Goal: Task Accomplishment & Management: Manage account settings

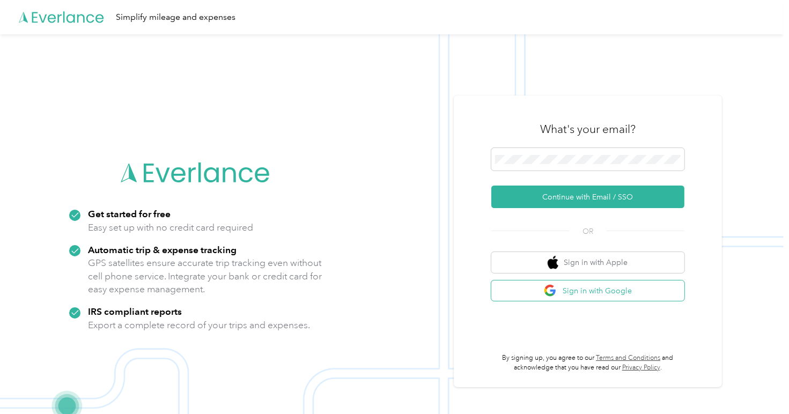
click at [638, 291] on button "Sign in with Google" at bounding box center [587, 291] width 193 height 21
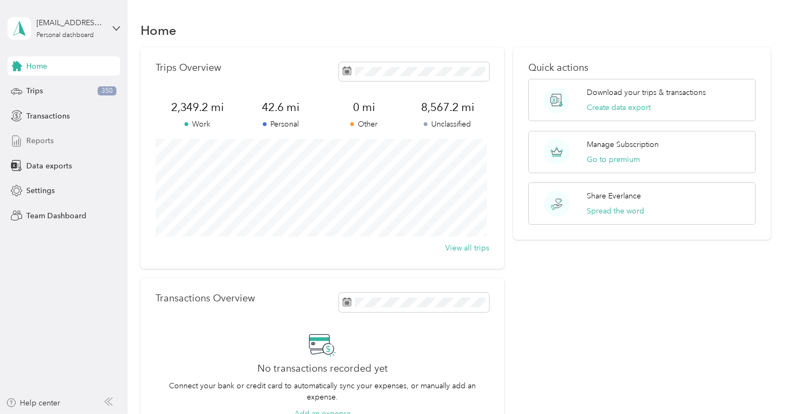
click at [71, 141] on div "Reports" at bounding box center [64, 140] width 113 height 19
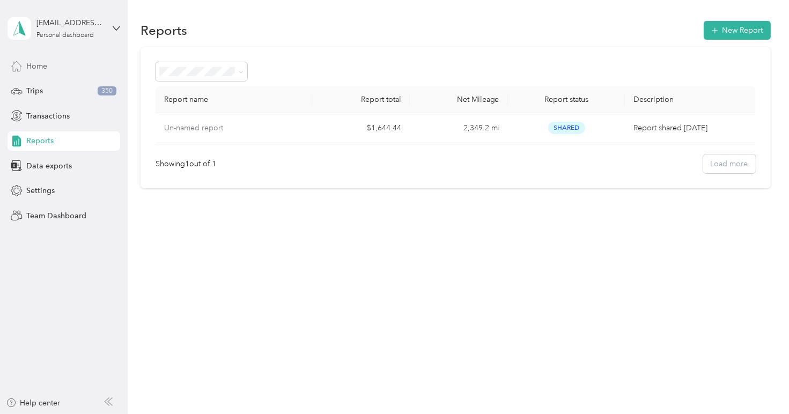
click at [52, 62] on div "Home" at bounding box center [64, 65] width 113 height 19
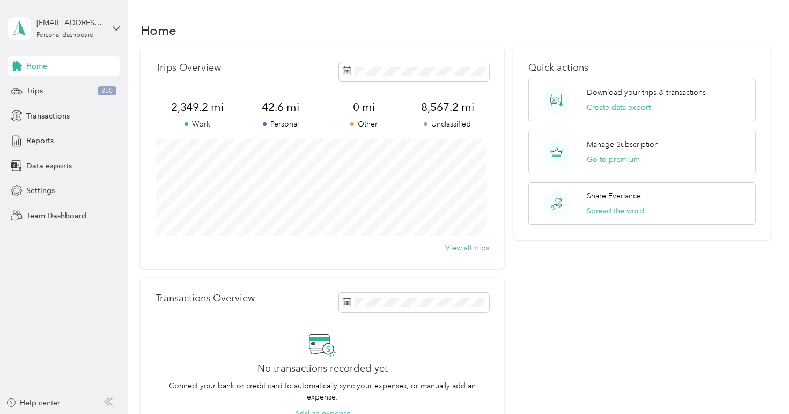
click at [59, 78] on div "Home Trips 350 Transactions Reports Data exports Settings Team Dashboard" at bounding box center [64, 140] width 113 height 169
click at [63, 85] on div "Trips 350" at bounding box center [64, 91] width 113 height 19
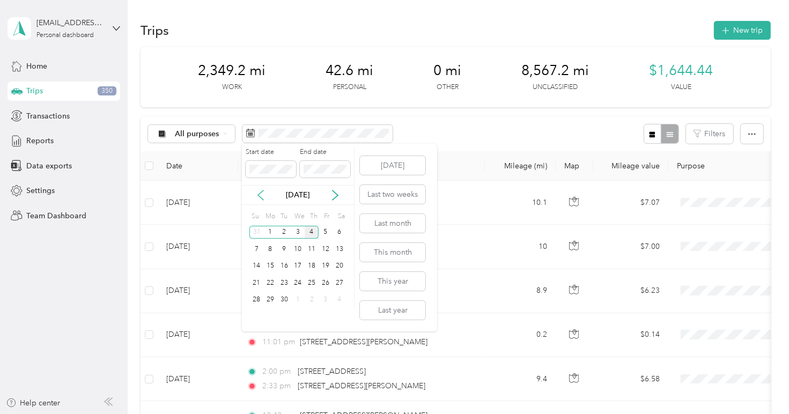
click at [256, 192] on icon at bounding box center [260, 195] width 11 height 11
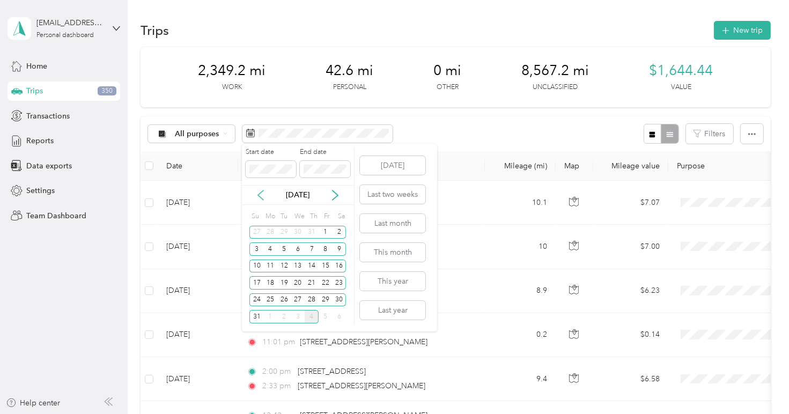
click at [256, 192] on icon at bounding box center [260, 195] width 11 height 11
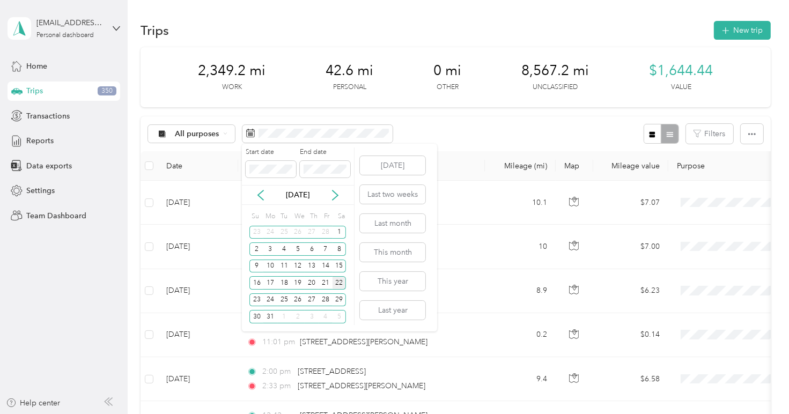
click at [341, 278] on div "22" at bounding box center [340, 282] width 14 height 13
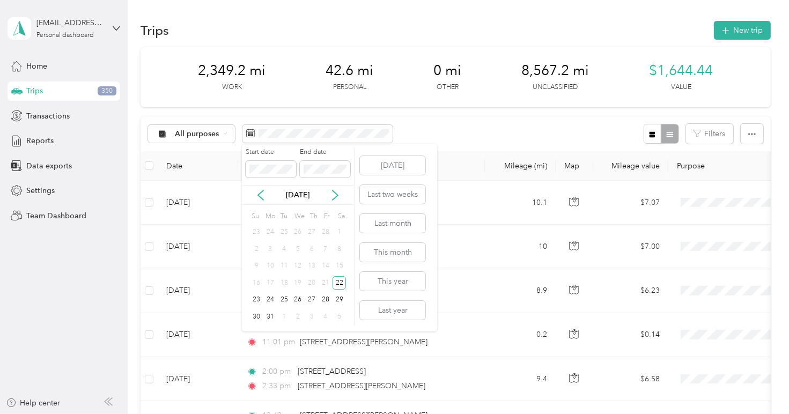
click at [342, 200] on div "[DATE]" at bounding box center [298, 194] width 112 height 11
click at [333, 190] on icon at bounding box center [335, 195] width 11 height 11
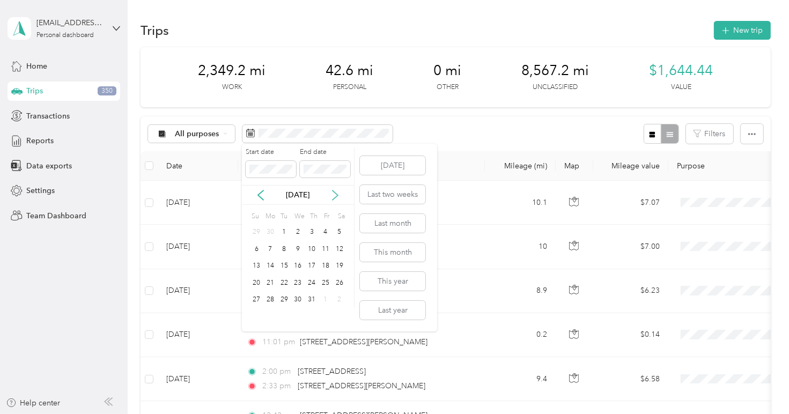
click at [333, 190] on icon at bounding box center [335, 195] width 11 height 11
click at [331, 283] on div "22" at bounding box center [326, 282] width 14 height 13
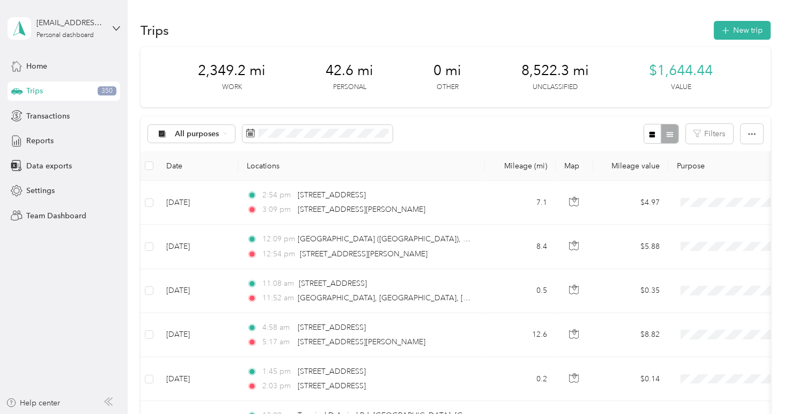
drag, startPoint x: 154, startPoint y: 165, endPoint x: 136, endPoint y: 159, distance: 19.7
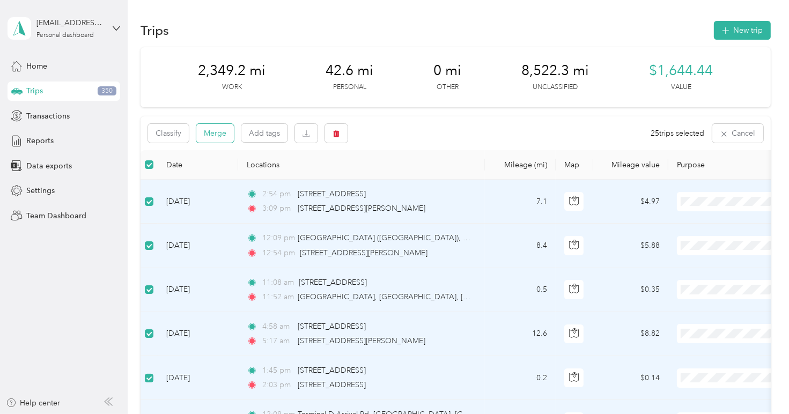
click at [213, 133] on button "Merge" at bounding box center [215, 133] width 38 height 19
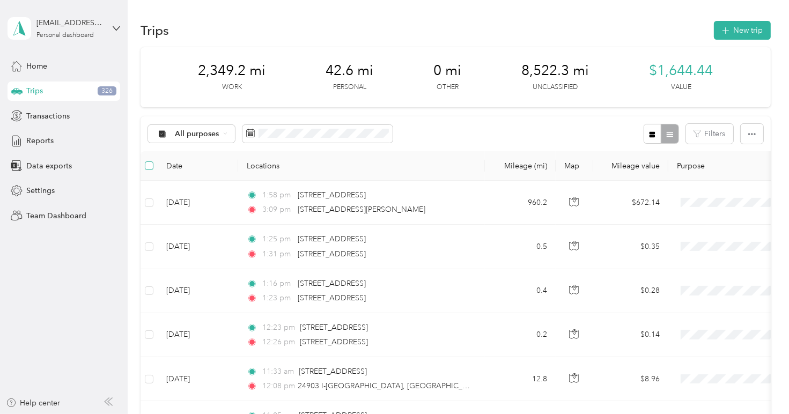
click at [150, 160] on label at bounding box center [149, 166] width 9 height 12
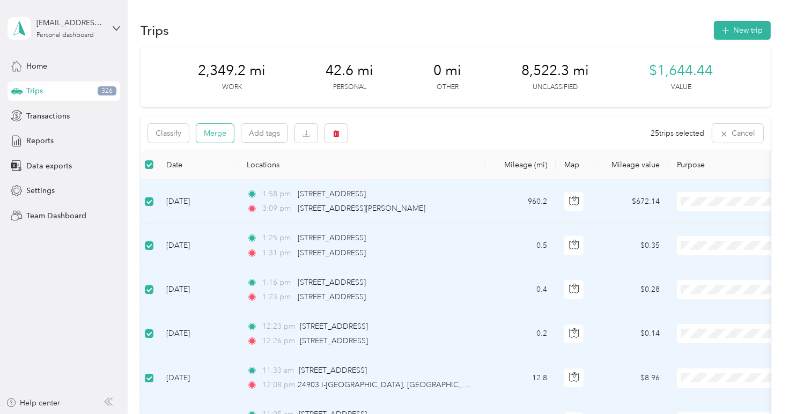
click at [210, 133] on button "Merge" at bounding box center [215, 133] width 38 height 19
click at [760, 14] on div "Only a maximum of 30 trips can be merged" at bounding box center [687, 28] width 188 height 39
click at [765, 24] on icon at bounding box center [765, 21] width 9 height 10
click at [516, 145] on div "Classify Merge Add tags 25 trips selected Cancel" at bounding box center [456, 133] width 630 height 34
click at [533, 140] on div "Classify Merge Add tags 25 trips selected Cancel" at bounding box center [456, 133] width 630 height 34
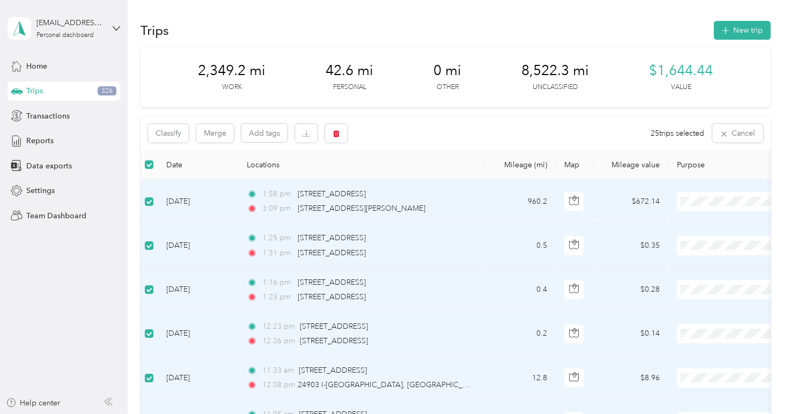
click at [209, 130] on button "Merge" at bounding box center [215, 133] width 38 height 19
click at [764, 18] on icon at bounding box center [765, 21] width 9 height 10
click at [62, 86] on div "Trips 326" at bounding box center [64, 91] width 113 height 19
drag, startPoint x: 742, startPoint y: 129, endPoint x: 738, endPoint y: 137, distance: 9.6
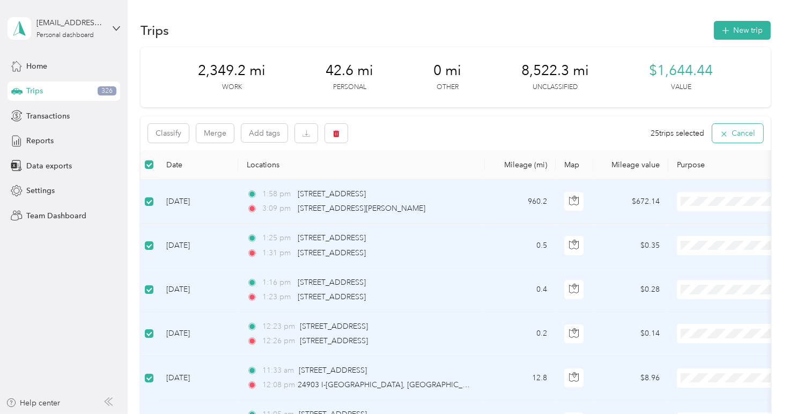
click at [738, 137] on button "Cancel" at bounding box center [737, 133] width 51 height 19
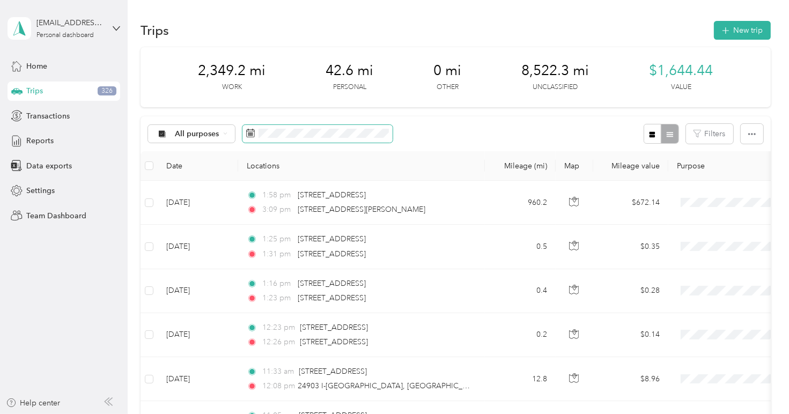
click at [335, 126] on span at bounding box center [317, 134] width 150 height 18
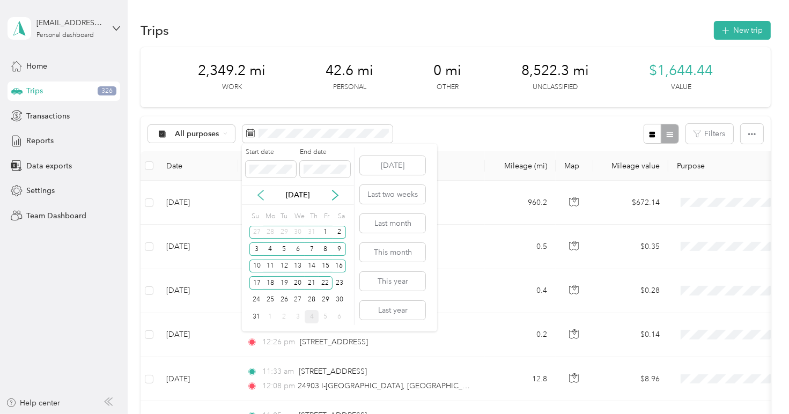
click at [256, 193] on icon at bounding box center [260, 195] width 11 height 11
click at [301, 246] on div "9" at bounding box center [298, 248] width 14 height 13
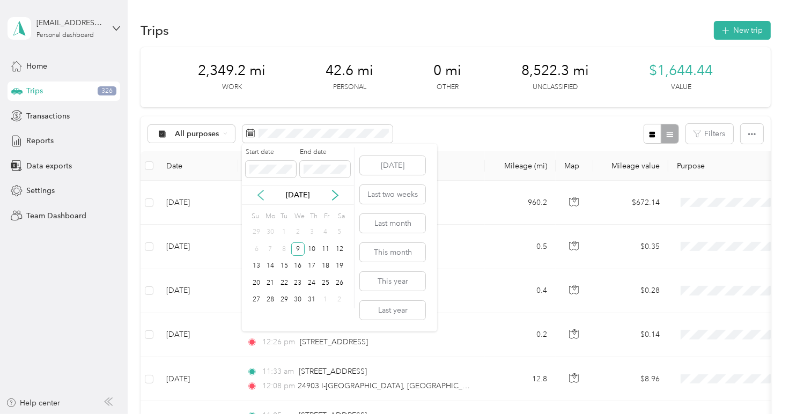
click at [263, 194] on icon at bounding box center [260, 195] width 11 height 11
click at [259, 193] on icon at bounding box center [260, 195] width 5 height 10
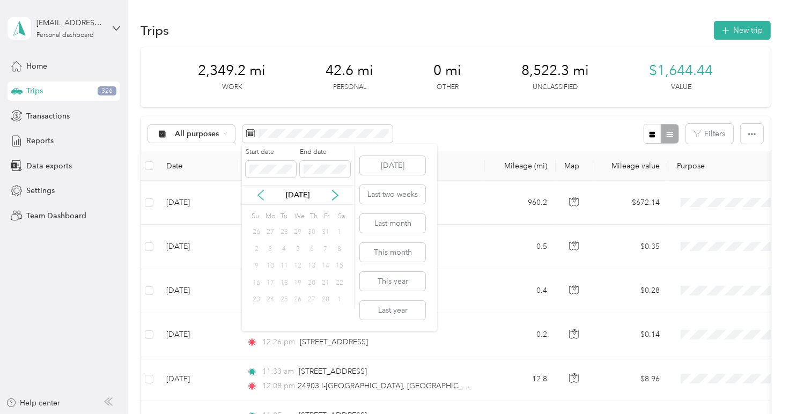
click at [259, 193] on icon at bounding box center [260, 195] width 5 height 10
click at [293, 242] on div "8" at bounding box center [298, 248] width 14 height 13
drag, startPoint x: 293, startPoint y: 242, endPoint x: 315, endPoint y: 124, distance: 120.0
click at [315, 124] on body "[EMAIL_ADDRESS][DOMAIN_NAME] Personal dashboard Home Trips 326 Transactions Rep…" at bounding box center [392, 207] width 784 height 414
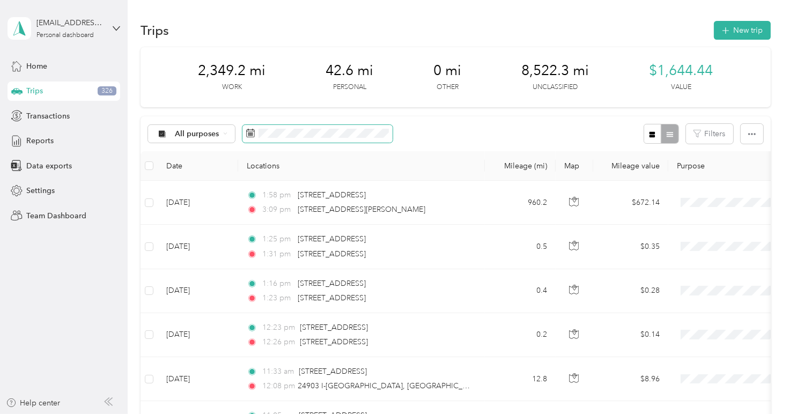
click at [315, 125] on span at bounding box center [317, 134] width 150 height 18
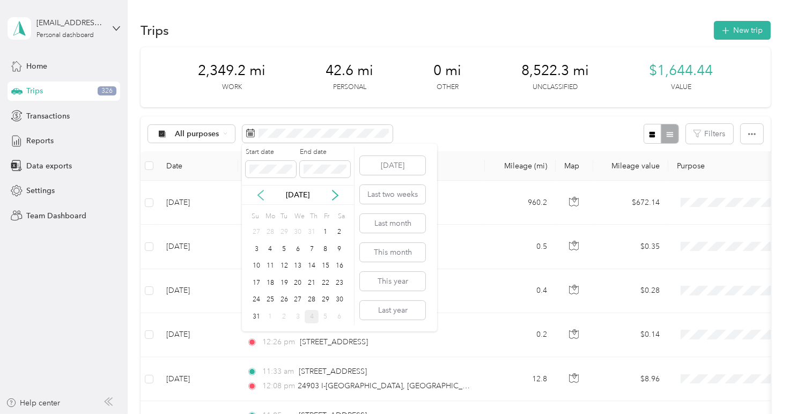
drag, startPoint x: 258, startPoint y: 188, endPoint x: 260, endPoint y: 195, distance: 7.8
click at [260, 195] on div "[DATE]" at bounding box center [298, 195] width 112 height 20
click at [260, 195] on icon at bounding box center [260, 195] width 11 height 11
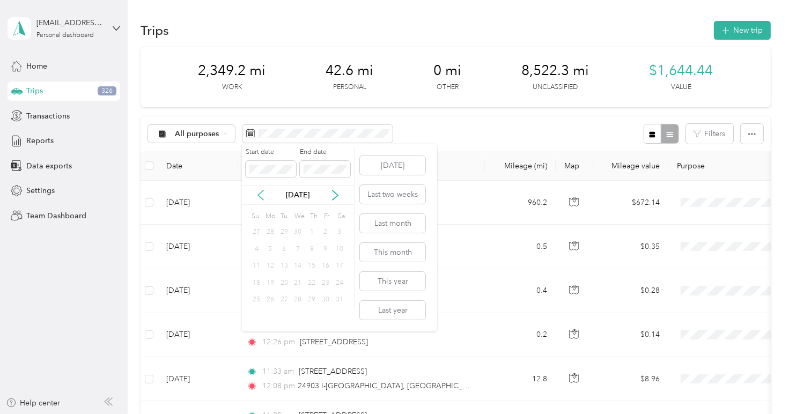
click at [260, 195] on icon at bounding box center [260, 195] width 11 height 11
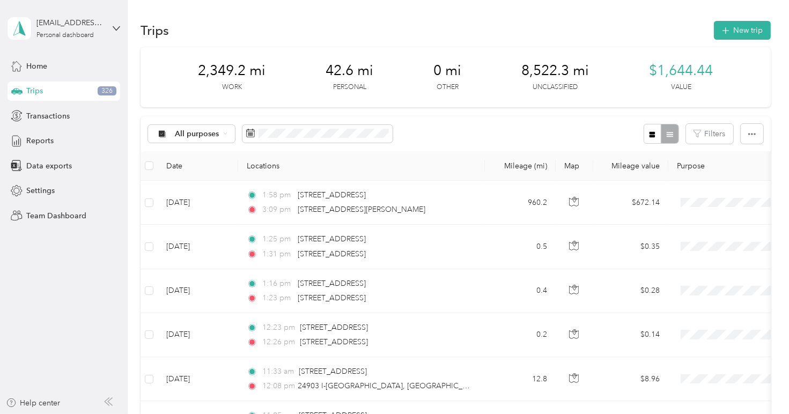
click at [356, 122] on div "All purposes Filters" at bounding box center [456, 133] width 630 height 35
click at [713, 132] on button "Filters" at bounding box center [709, 134] width 47 height 20
click at [750, 133] on icon "button" at bounding box center [752, 134] width 8 height 8
click at [751, 151] on span "Select all" at bounding box center [736, 154] width 29 height 9
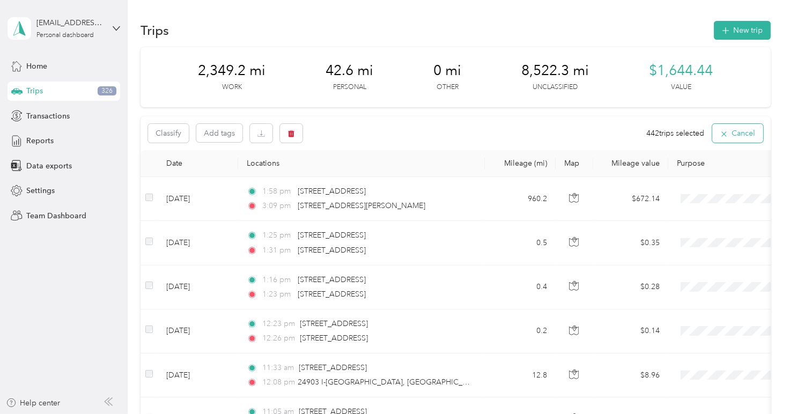
click at [732, 134] on button "Cancel" at bounding box center [737, 133] width 51 height 19
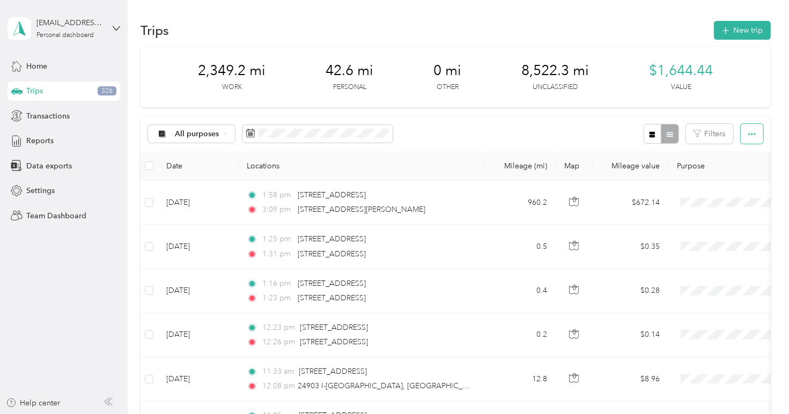
click at [748, 130] on span "button" at bounding box center [752, 133] width 8 height 9
click at [742, 172] on span "Export" at bounding box center [733, 172] width 23 height 9
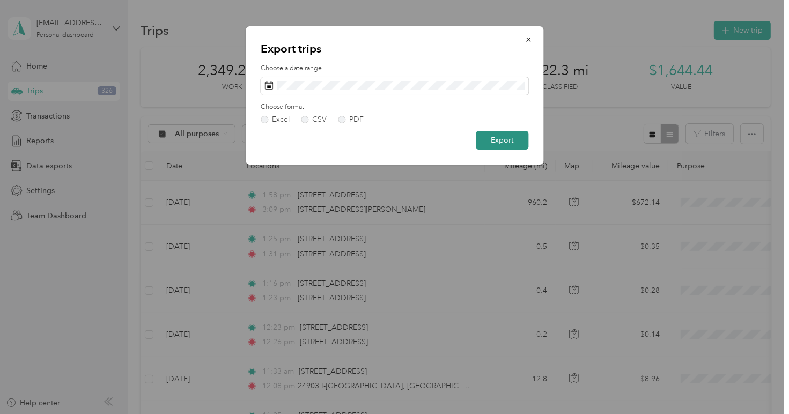
click at [479, 136] on button "Export" at bounding box center [502, 140] width 53 height 19
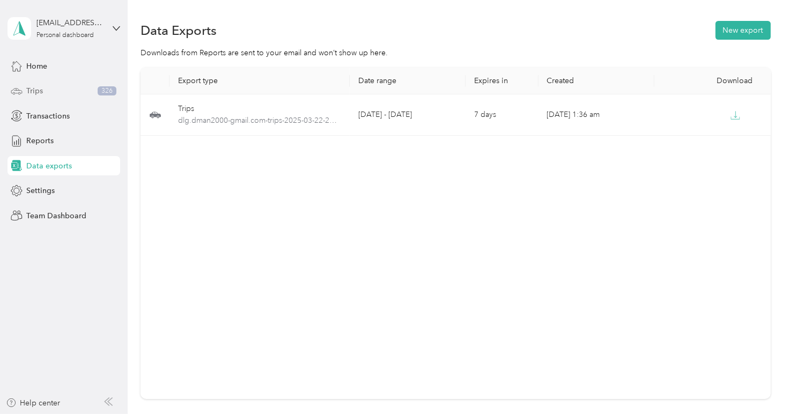
click at [52, 91] on div "Trips 326" at bounding box center [64, 91] width 113 height 19
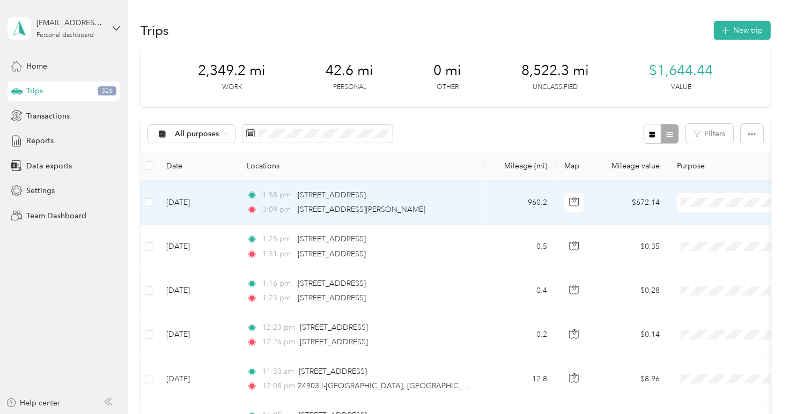
click at [222, 191] on td "[DATE]" at bounding box center [198, 203] width 80 height 44
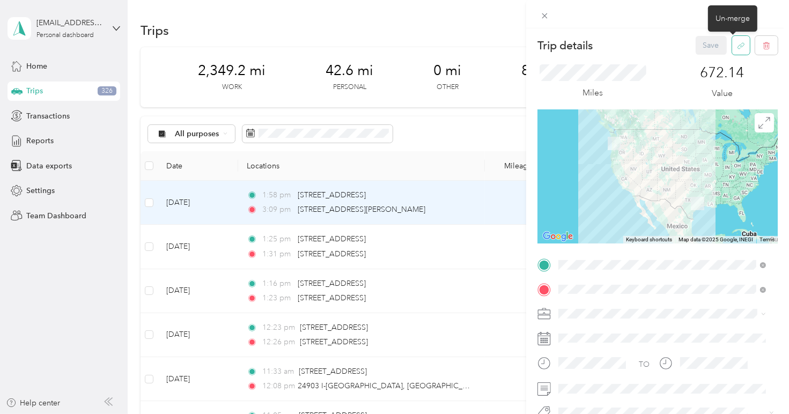
click at [737, 44] on icon "button" at bounding box center [741, 46] width 8 height 8
click at [699, 53] on button "Yes" at bounding box center [703, 53] width 21 height 17
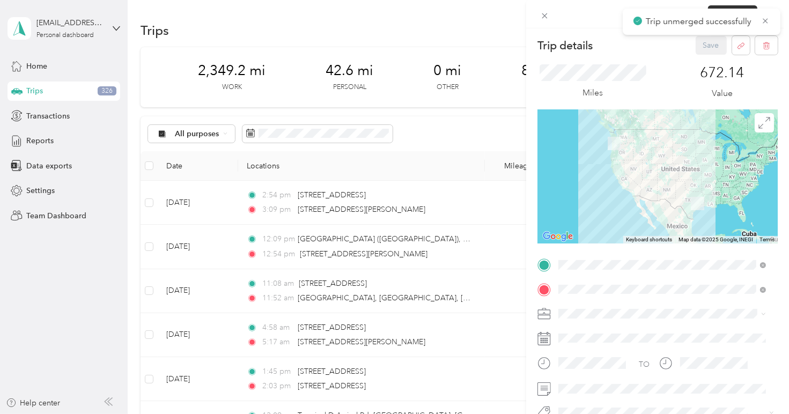
click at [759, 17] on span "Trip unmerged successfully" at bounding box center [701, 21] width 136 height 13
click at [503, 56] on div "Trip details Save This trip cannot be edited because it is either under review,…" at bounding box center [394, 207] width 789 height 414
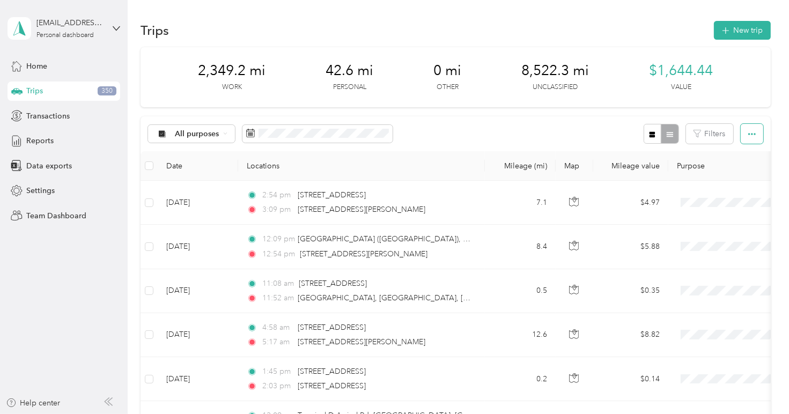
click at [757, 127] on button "button" at bounding box center [752, 134] width 23 height 20
click at [744, 173] on span "Export" at bounding box center [733, 172] width 23 height 9
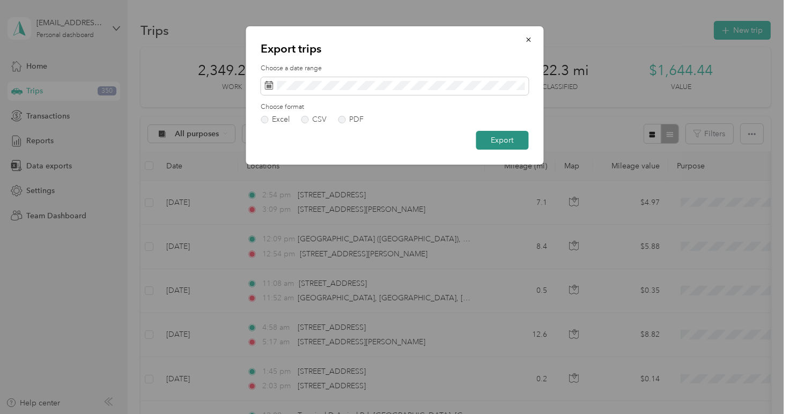
click at [500, 138] on button "Export" at bounding box center [502, 140] width 53 height 19
